Goal: Task Accomplishment & Management: Manage account settings

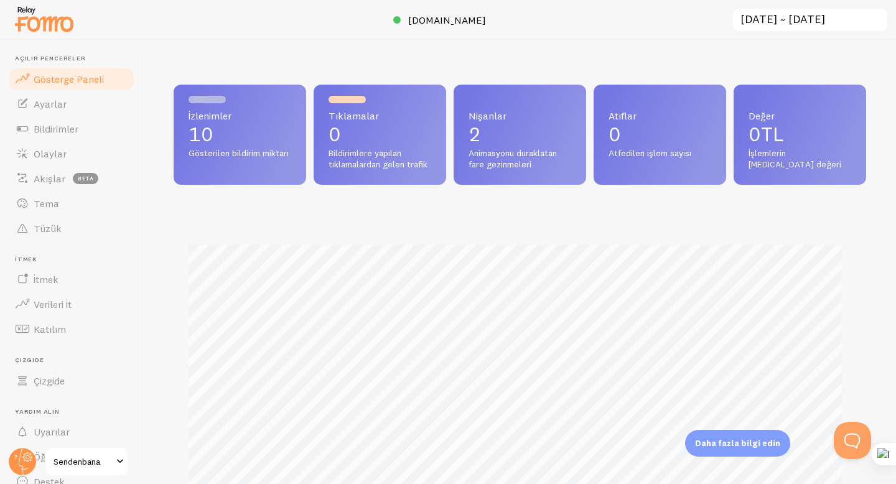
click at [85, 468] on span "Sendenbana" at bounding box center [83, 461] width 59 height 15
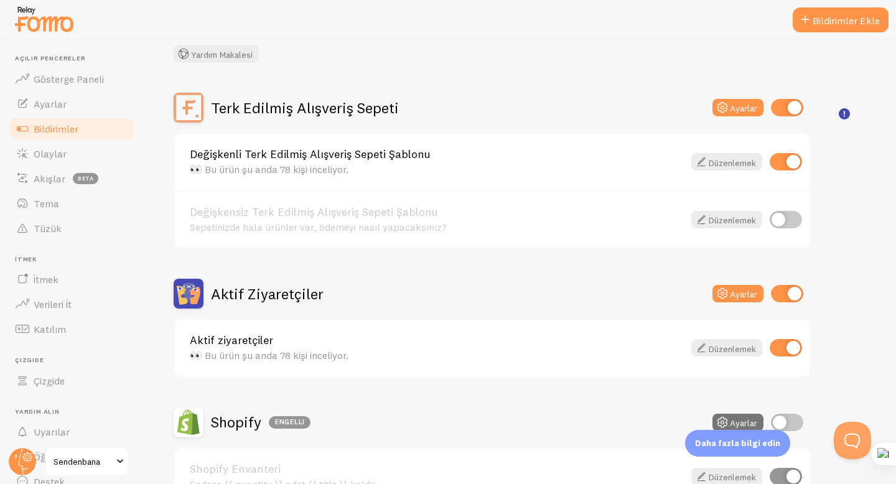
scroll to position [90, 0]
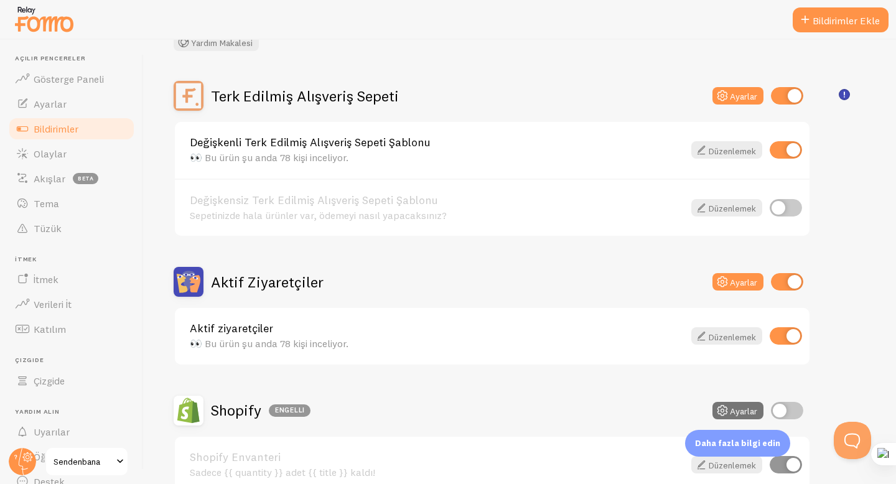
click at [783, 100] on input "checkbox" at bounding box center [787, 95] width 32 height 17
checkbox input "false"
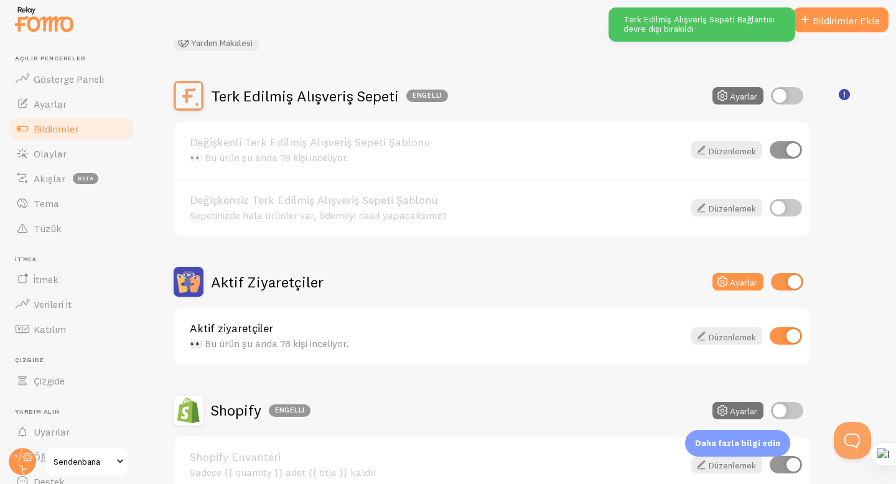
click at [781, 282] on input "checkbox" at bounding box center [787, 281] width 32 height 17
checkbox input "false"
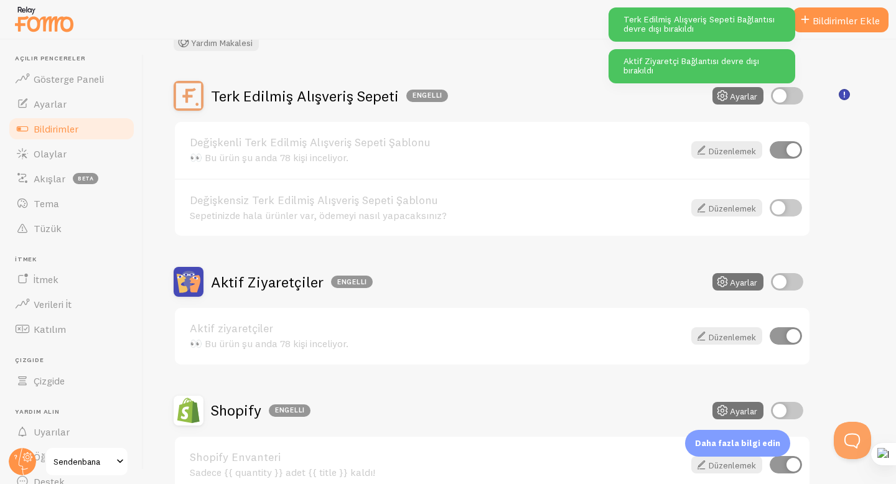
click at [784, 96] on input "checkbox" at bounding box center [787, 95] width 32 height 17
checkbox input "true"
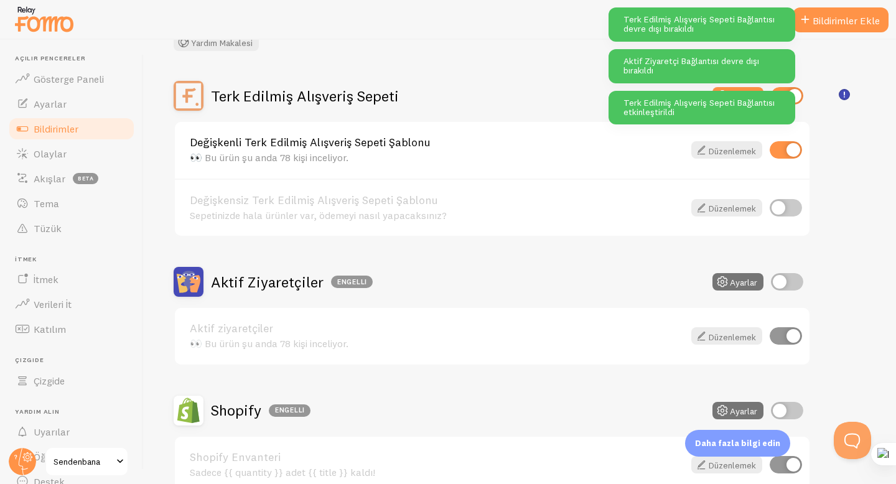
click at [834, 182] on div "Terk Edilmiş Alışveriş Sepeti Ayarlar Değişkenli Terk Edilmiş Alışveriş Sepeti …" at bounding box center [520, 467] width 693 height 773
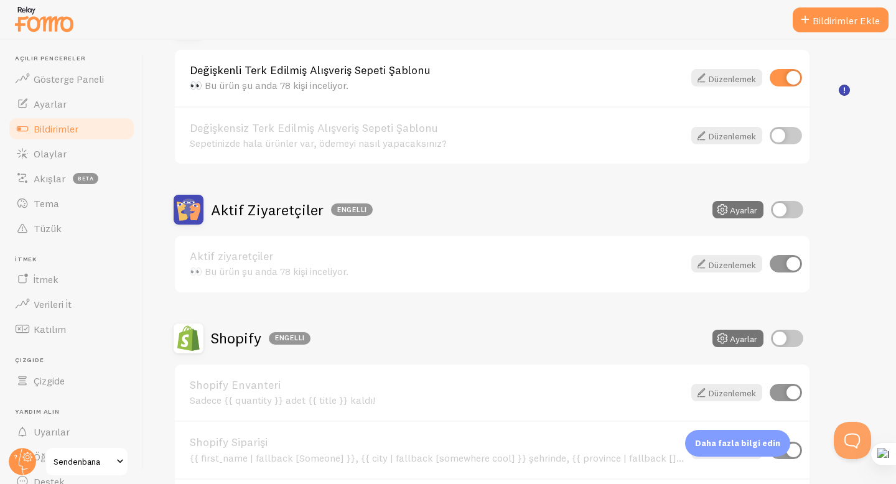
scroll to position [73, 0]
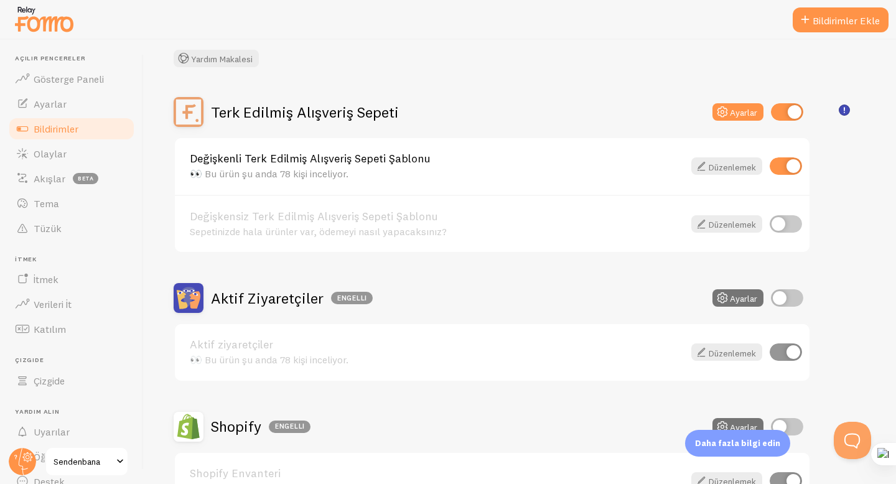
click at [233, 46] on div "Bildirimler Bağlantılarınız ve Bildirimleri Yardım Makalesi" at bounding box center [520, 31] width 693 height 71
click at [234, 59] on font "Yardım Makalesi" at bounding box center [222, 59] width 62 height 11
click at [780, 294] on input "checkbox" at bounding box center [787, 297] width 32 height 17
checkbox input "true"
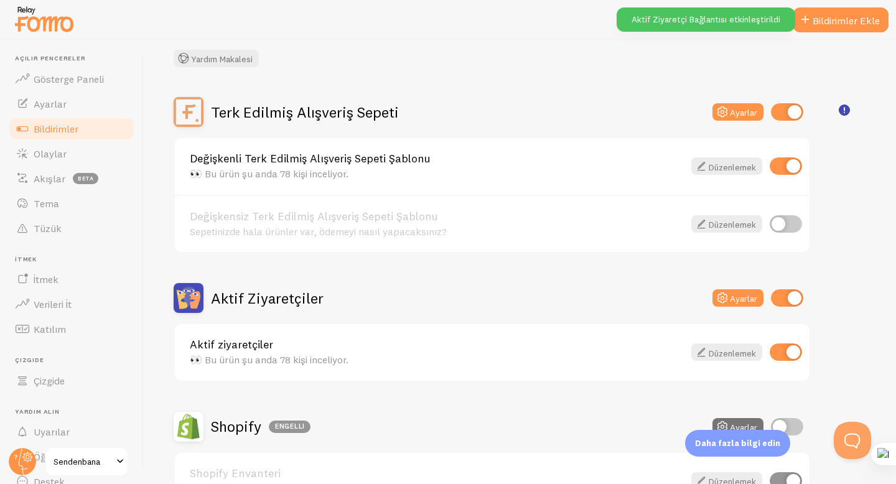
click at [787, 238] on div "Değişkensiz Terk Edilmiş Alışveriş Sepeti Şablonu Sepetinizde hala ürünler var,…" at bounding box center [492, 224] width 635 height 58
click at [788, 231] on input "checkbox" at bounding box center [786, 223] width 32 height 17
checkbox input "true"
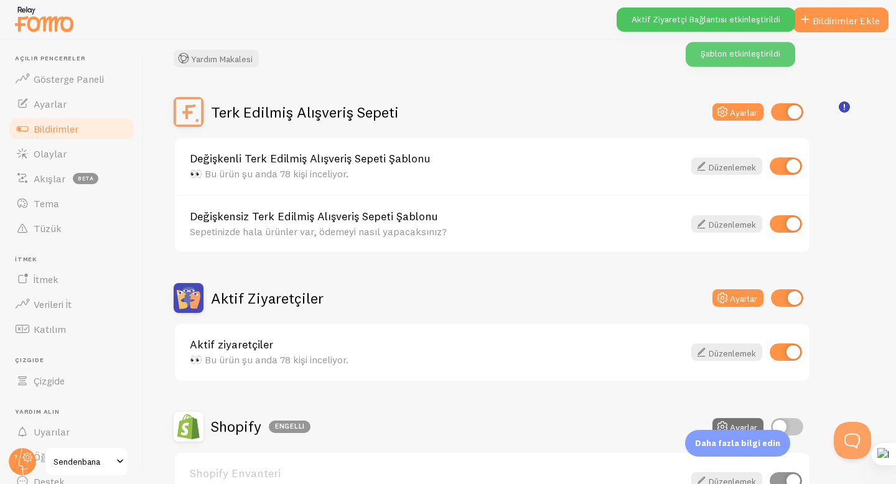
scroll to position [164, 0]
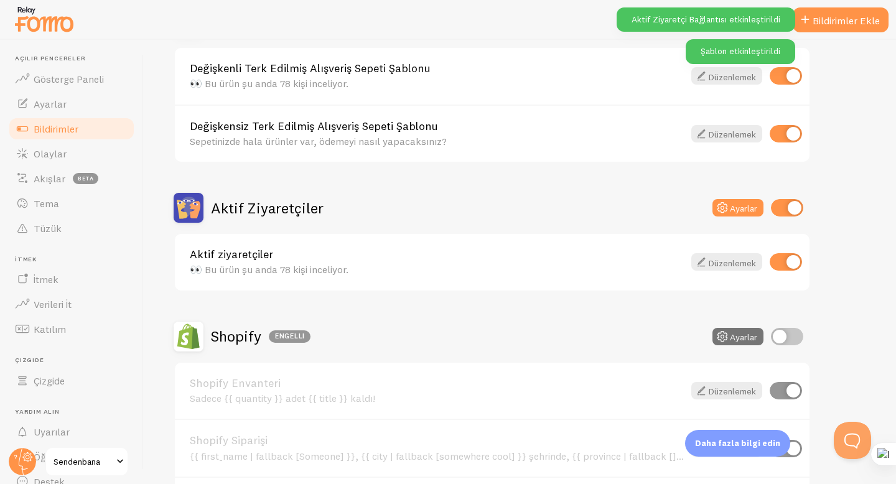
click at [788, 334] on input "checkbox" at bounding box center [787, 336] width 32 height 17
checkbox input "true"
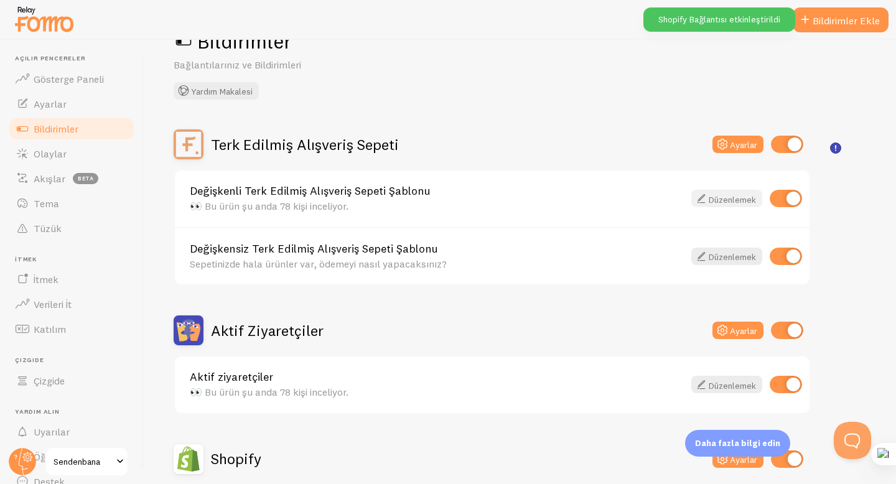
scroll to position [0, 0]
